Goal: Task Accomplishment & Management: Use online tool/utility

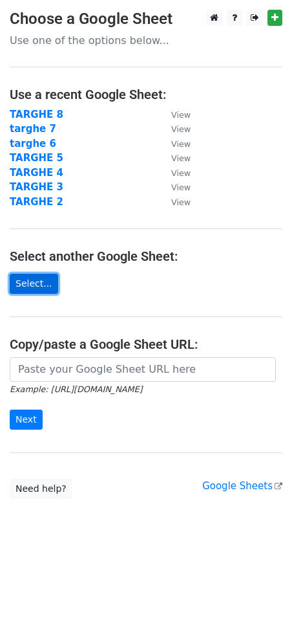
click at [50, 283] on link "Select..." at bounding box center [34, 284] width 49 height 20
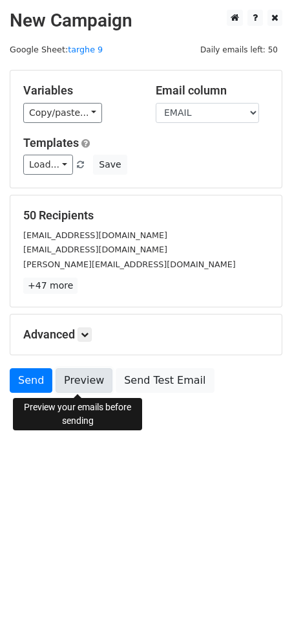
click at [93, 379] on link "Preview" at bounding box center [84, 380] width 57 height 25
click at [86, 384] on link "Preview" at bounding box center [84, 380] width 57 height 25
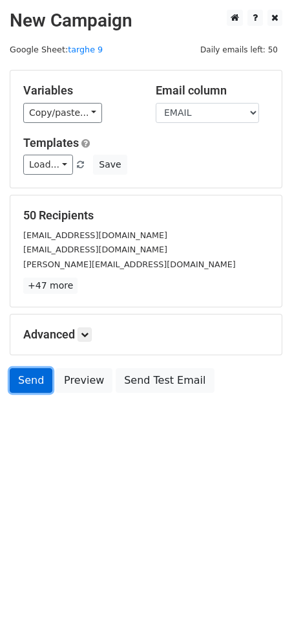
click at [35, 385] on link "Send" at bounding box center [31, 380] width 43 height 25
